Goal: Information Seeking & Learning: Learn about a topic

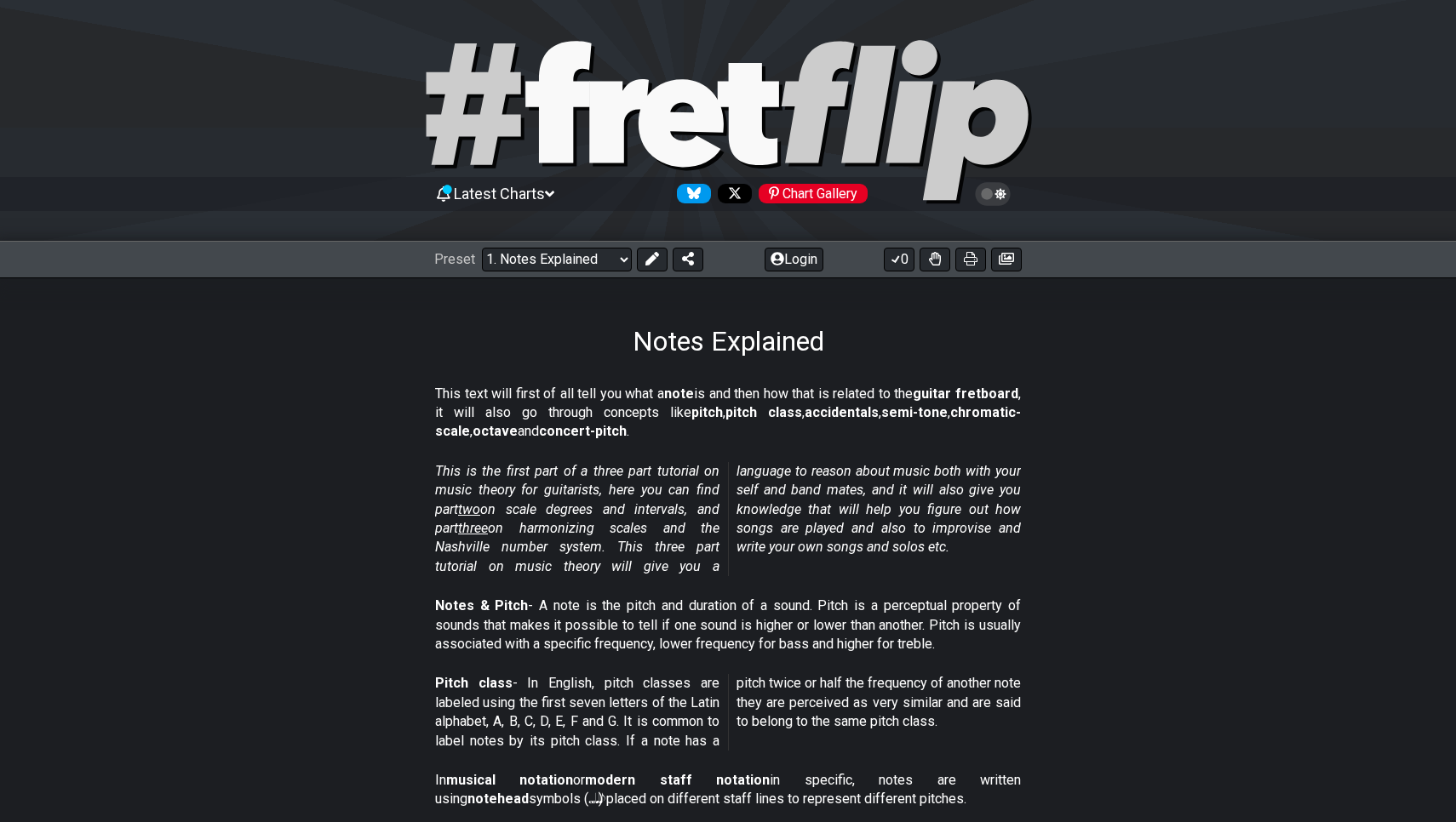
select select "/scale-degrees-and-intervals"
